Goal: Navigation & Orientation: Find specific page/section

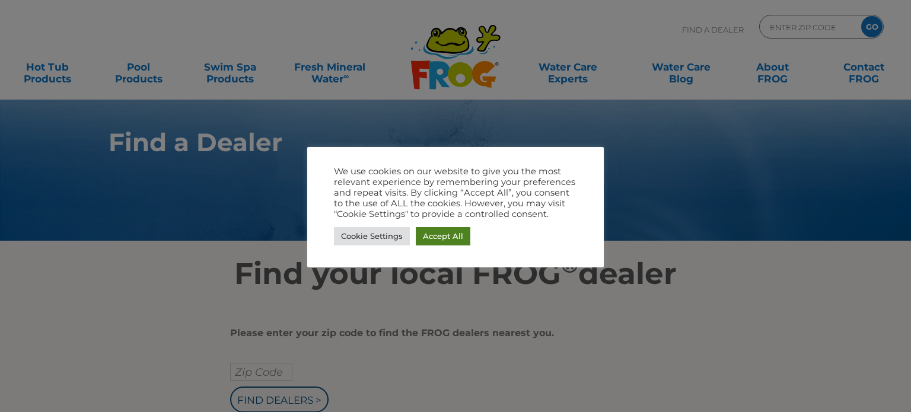
click at [427, 237] on link "Accept All" at bounding box center [443, 236] width 55 height 18
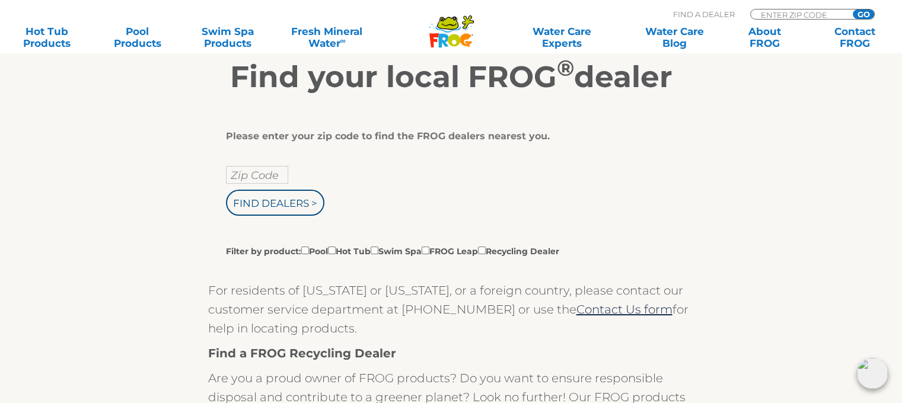
scroll to position [237, 0]
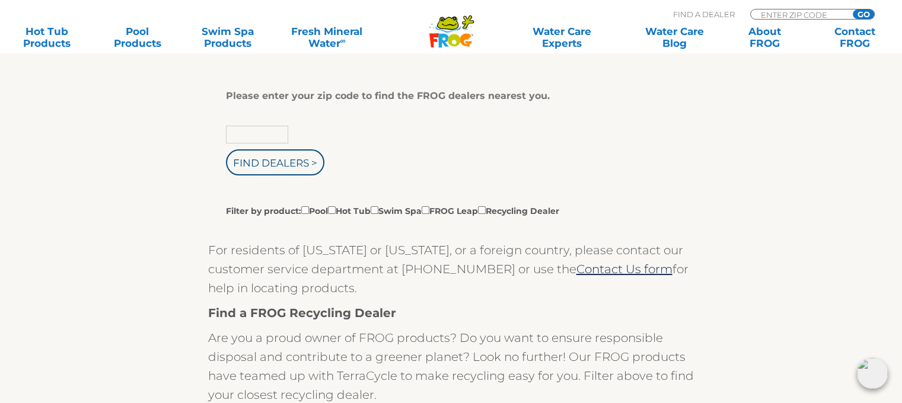
click at [237, 130] on input "text" at bounding box center [257, 135] width 62 height 18
type input "63376"
click at [267, 164] on input "Find Dealers >" at bounding box center [275, 163] width 98 height 26
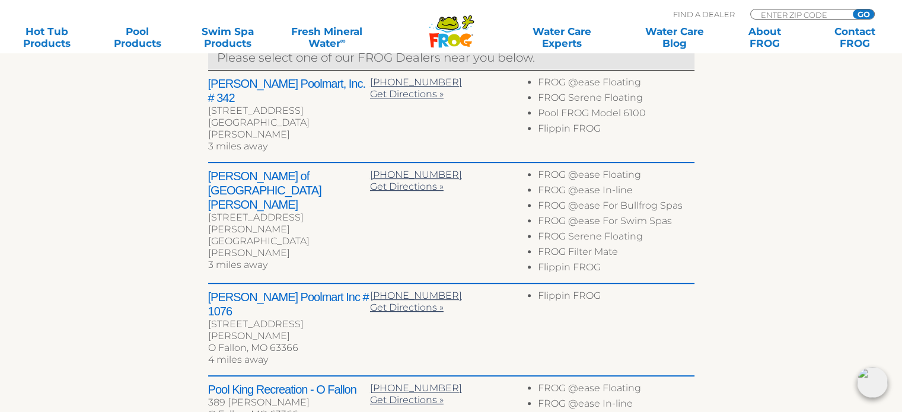
scroll to position [475, 0]
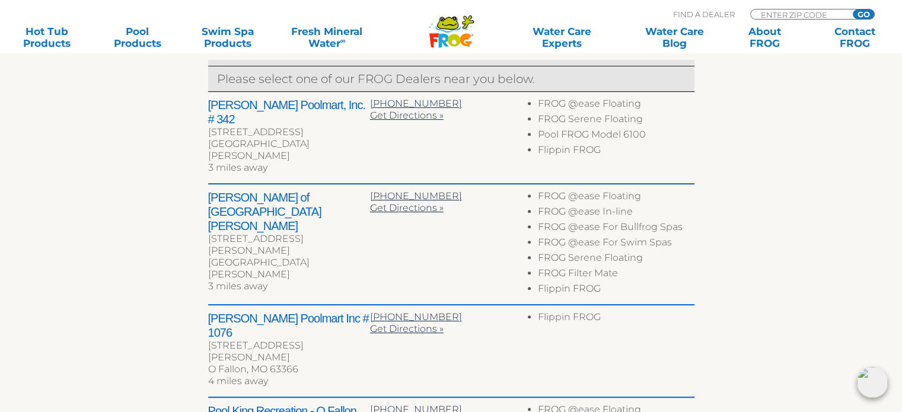
click at [117, 374] on div "← Move left → Move right ↑ Move up ↓ Move down + Zoom in - Zoom out Home Jump l…" at bounding box center [452, 236] width 730 height 838
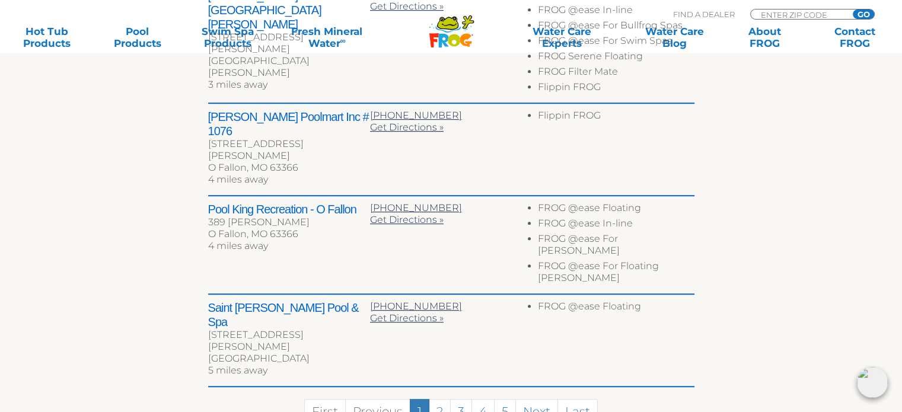
scroll to position [712, 0]
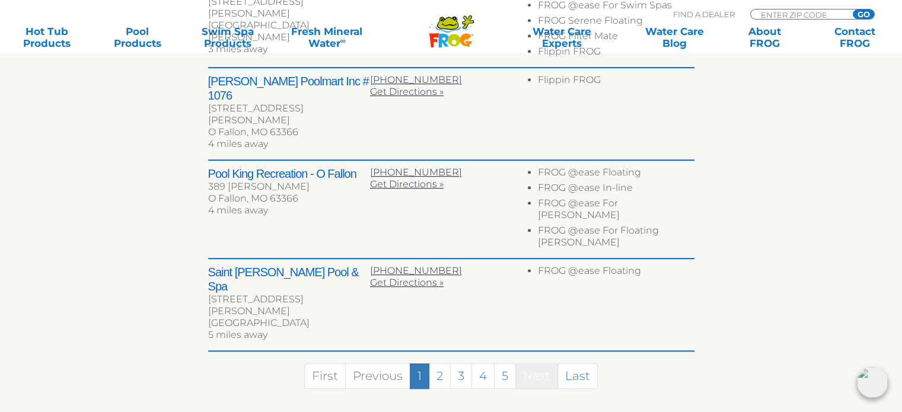
click at [535, 364] on link "Next" at bounding box center [537, 377] width 43 height 26
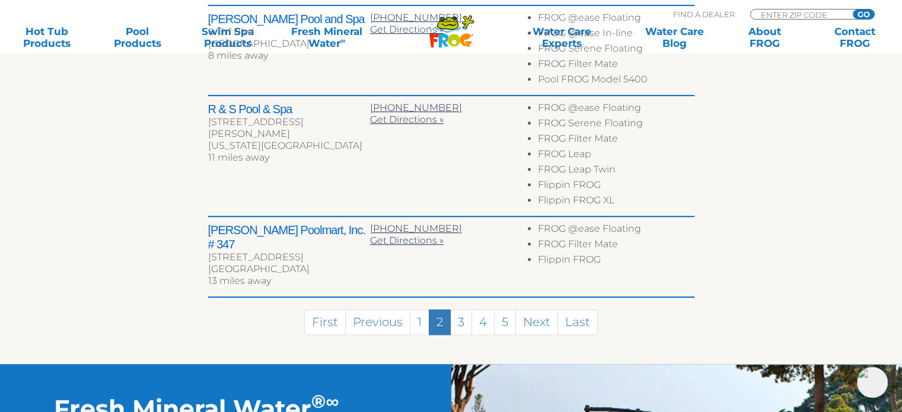
scroll to position [774, 0]
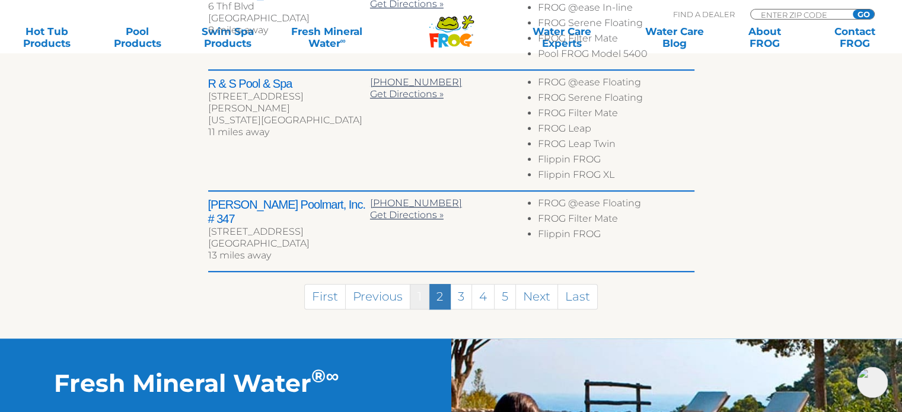
click at [420, 284] on link "1" at bounding box center [420, 297] width 20 height 26
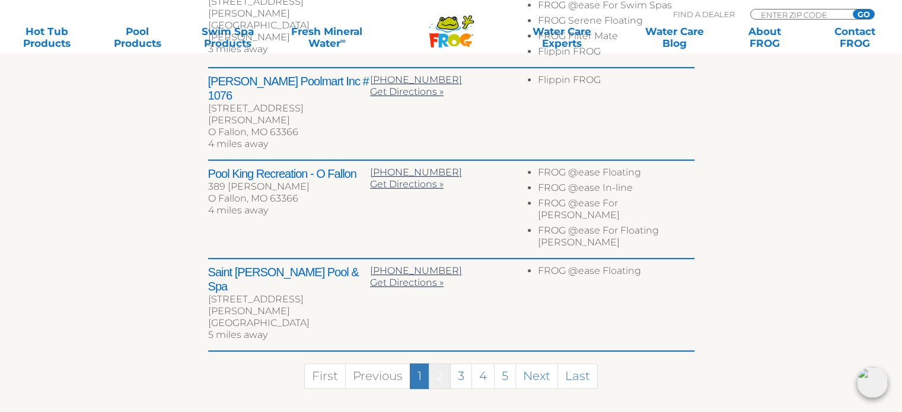
click at [442, 364] on link "2" at bounding box center [440, 377] width 22 height 26
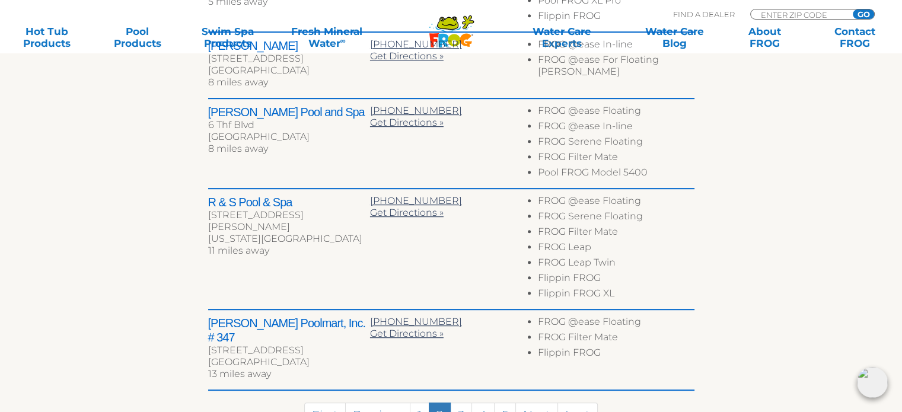
scroll to position [714, 0]
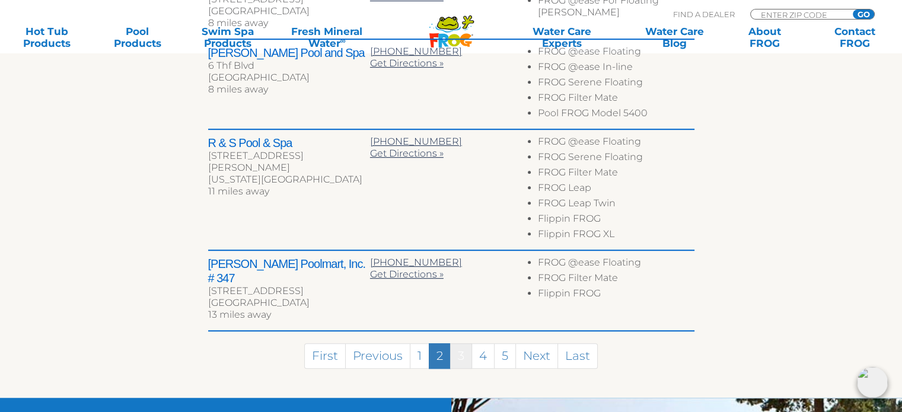
click at [457, 344] on link "3" at bounding box center [461, 357] width 22 height 26
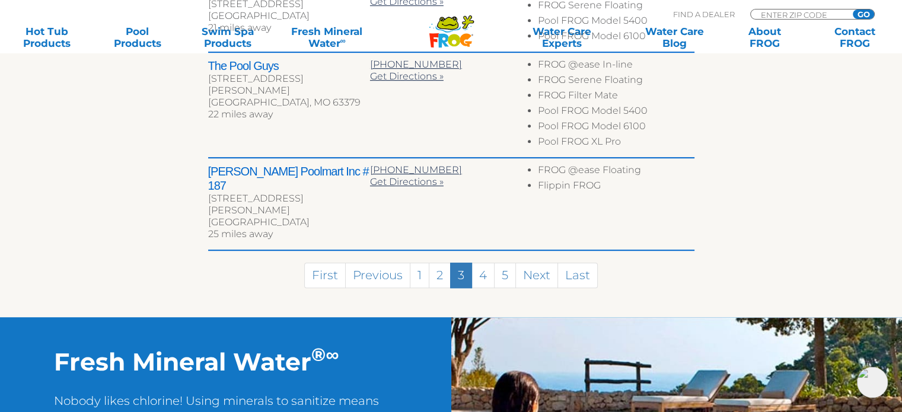
scroll to position [756, 0]
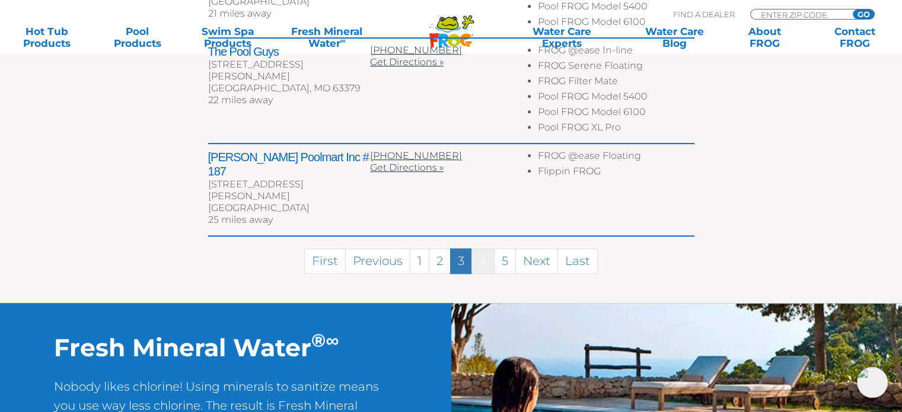
click at [487, 249] on link "4" at bounding box center [483, 262] width 23 height 26
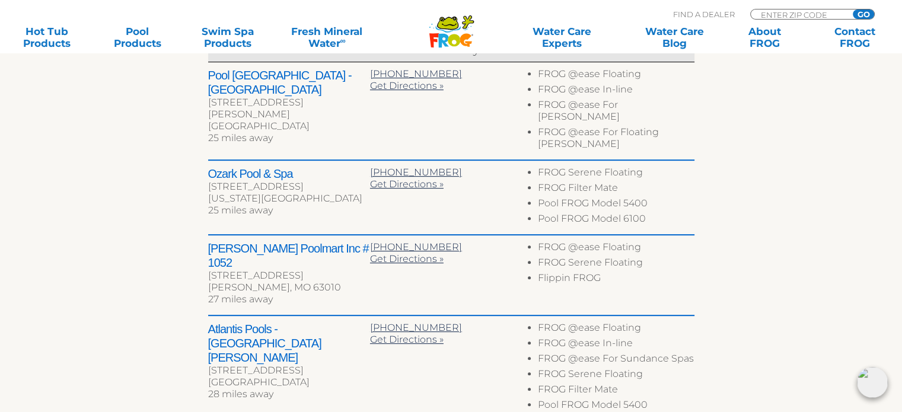
scroll to position [445, 0]
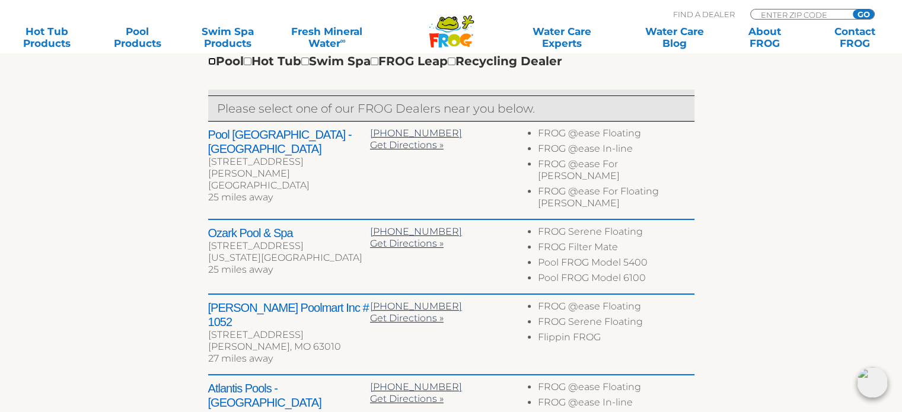
click at [212, 62] on input "checkbox" at bounding box center [212, 62] width 8 height 8
checkbox input "true"
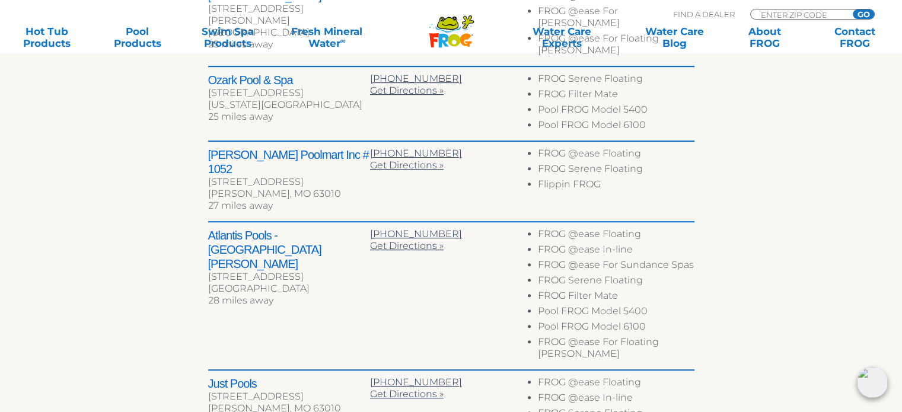
scroll to position [386, 0]
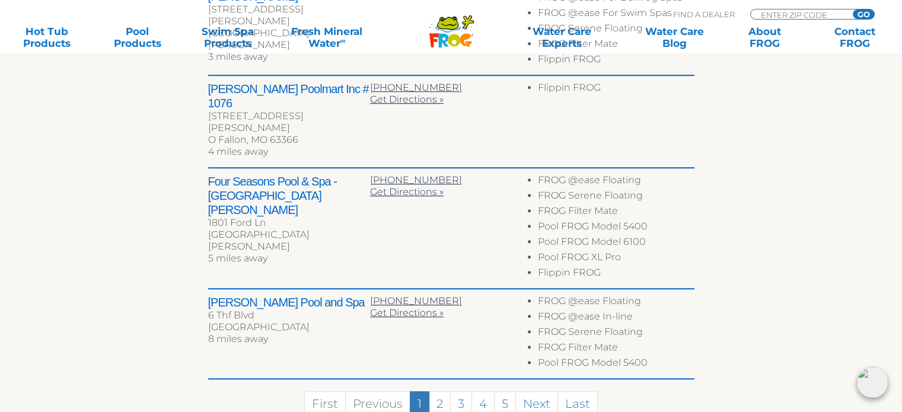
scroll to position [721, 0]
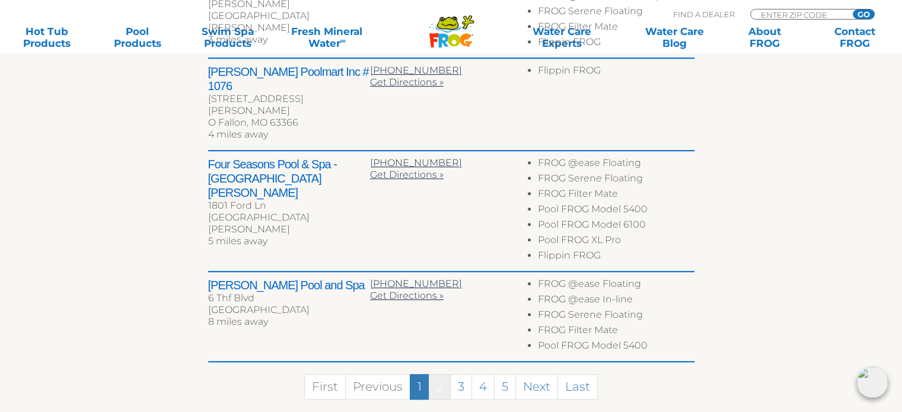
click at [441, 374] on link "2" at bounding box center [440, 387] width 22 height 26
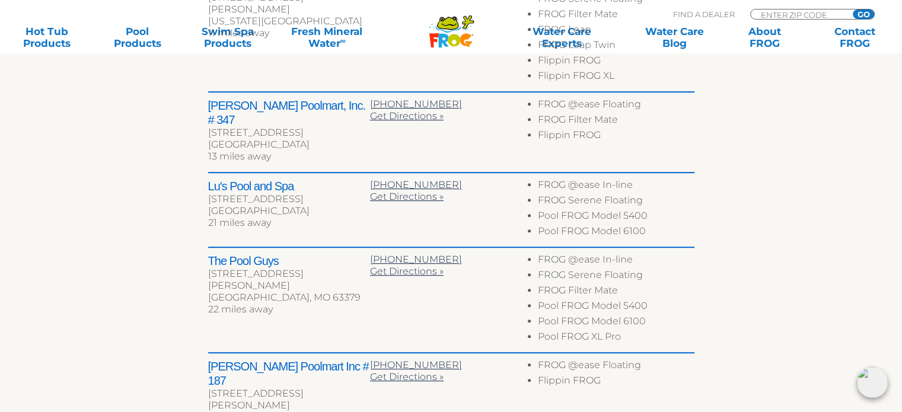
scroll to position [682, 0]
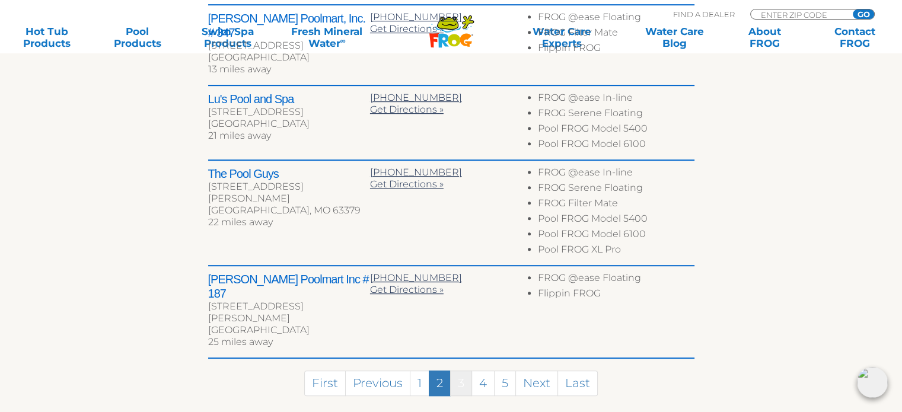
click at [459, 371] on link "3" at bounding box center [461, 384] width 22 height 26
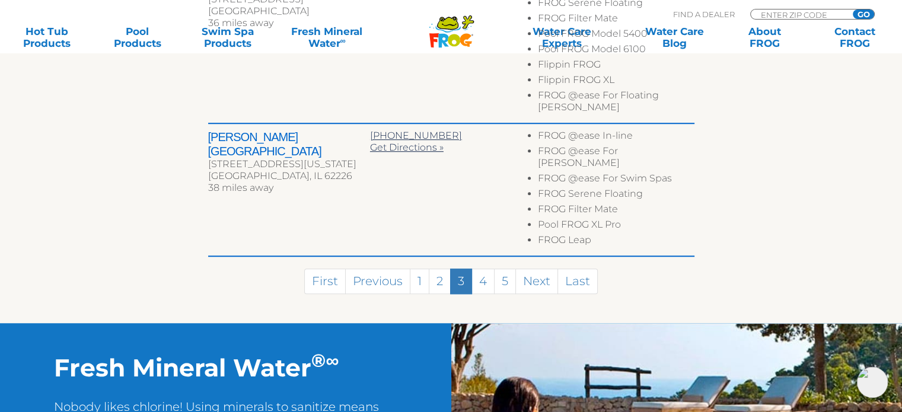
scroll to position [933, 0]
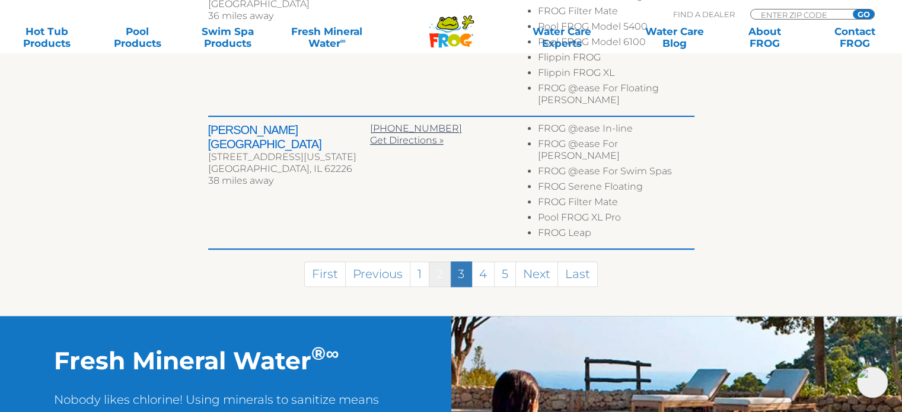
click at [437, 262] on link "2" at bounding box center [440, 275] width 22 height 26
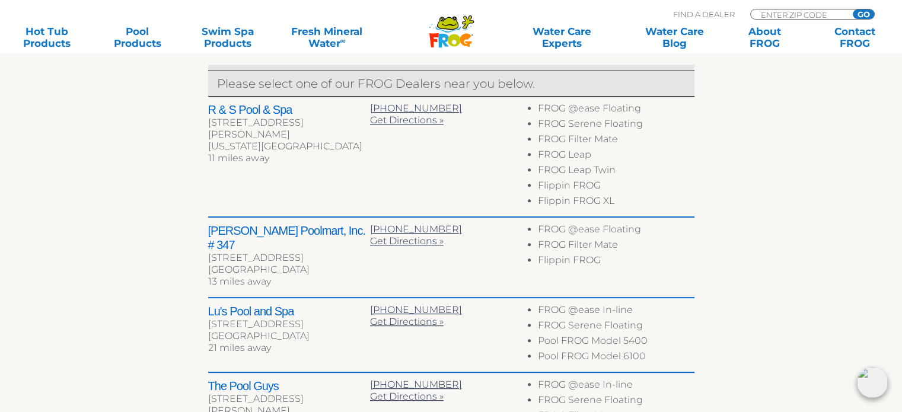
scroll to position [445, 0]
